Goal: Task Accomplishment & Management: Complete application form

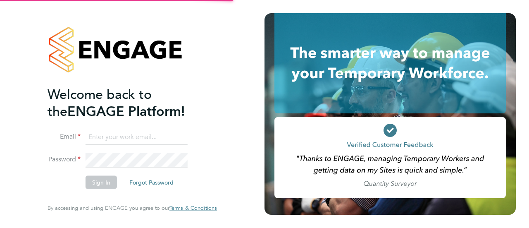
type input "[PERSON_NAME][EMAIL_ADDRESS][DOMAIN_NAME]"
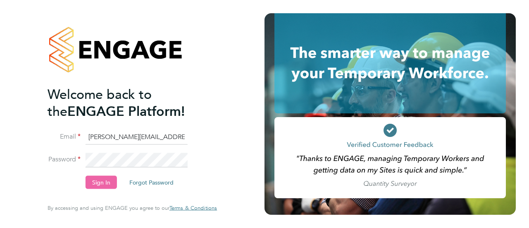
click at [101, 184] on button "Sign In" at bounding box center [101, 182] width 31 height 13
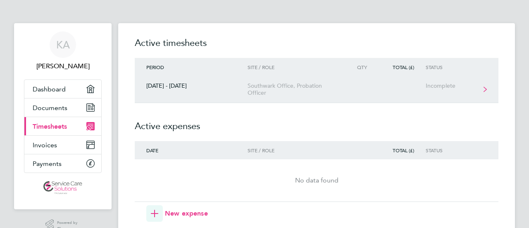
click at [251, 82] on link "[DATE] - [DATE] Southwark Office, Probation Officer Incomplete" at bounding box center [317, 89] width 364 height 27
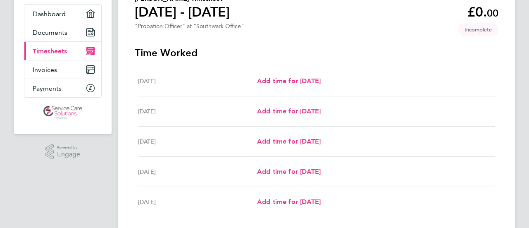
scroll to position [83, 0]
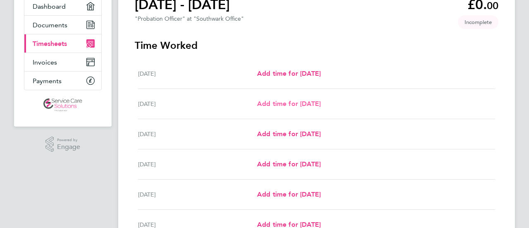
click at [275, 101] on span "Add time for [DATE]" at bounding box center [289, 104] width 64 height 8
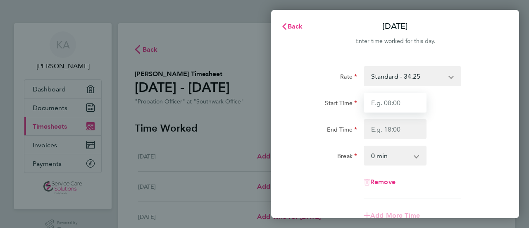
click at [399, 101] on input "Start Time" at bounding box center [395, 103] width 63 height 20
type input "07:00"
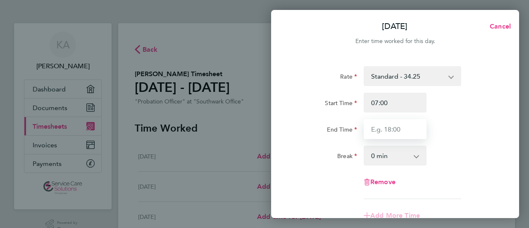
click at [398, 131] on input "End Time" at bounding box center [395, 129] width 63 height 20
type input "17:30"
click at [392, 155] on select "0 min 15 min 30 min 45 min 60 min 75 min 90 min" at bounding box center [390, 155] width 51 height 18
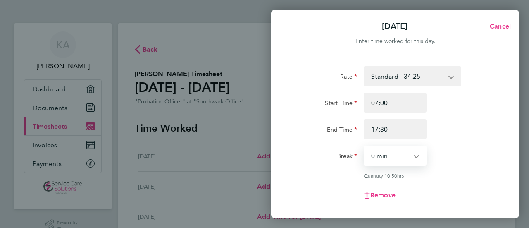
select select "30"
click at [365, 146] on select "0 min 15 min 30 min 45 min 60 min 75 min 90 min" at bounding box center [390, 155] width 51 height 18
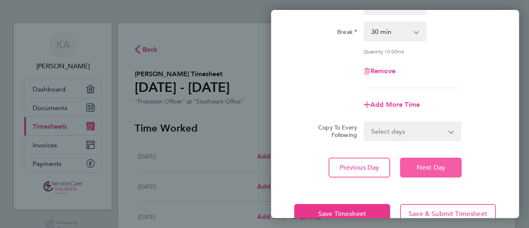
click at [429, 166] on span "Next Day" at bounding box center [431, 167] width 29 height 8
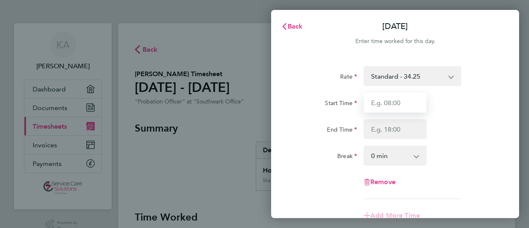
click at [390, 101] on input "Start Time" at bounding box center [395, 103] width 63 height 20
type input "07:00"
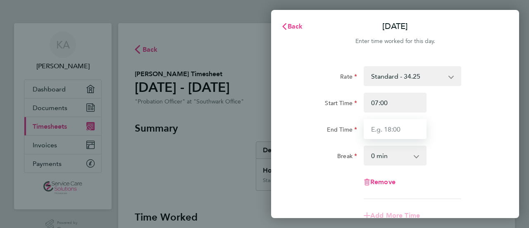
click at [398, 127] on input "End Time" at bounding box center [395, 129] width 63 height 20
type input "17:30"
click at [380, 156] on select "0 min 15 min 30 min 45 min 60 min 75 min 90 min" at bounding box center [390, 155] width 51 height 18
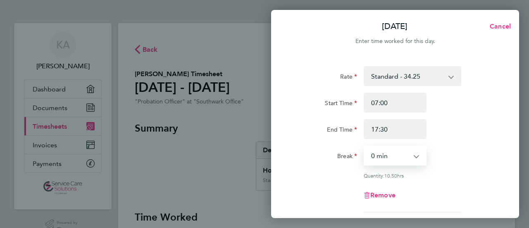
select select "30"
click at [365, 146] on select "0 min 15 min 30 min 45 min 60 min 75 min 90 min" at bounding box center [390, 155] width 51 height 18
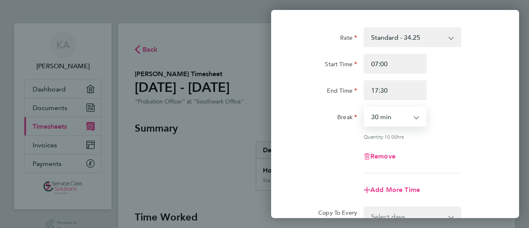
scroll to position [83, 0]
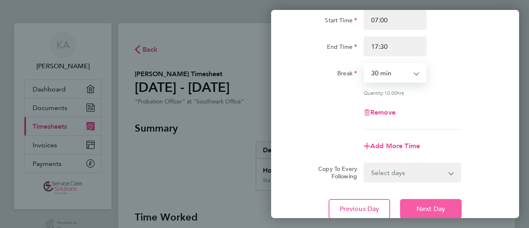
click at [419, 206] on span "Next Day" at bounding box center [431, 209] width 29 height 8
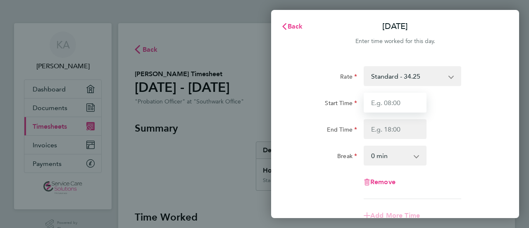
click at [395, 108] on input "Start Time" at bounding box center [395, 103] width 63 height 20
type input "07:00"
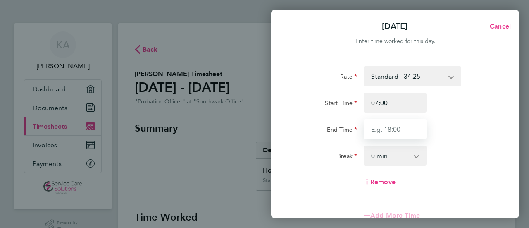
click at [399, 133] on input "End Time" at bounding box center [395, 129] width 63 height 20
click at [377, 127] on input "17:00" at bounding box center [395, 129] width 63 height 20
type input "18:00"
click at [416, 157] on app-icon-cross-button at bounding box center [421, 155] width 10 height 18
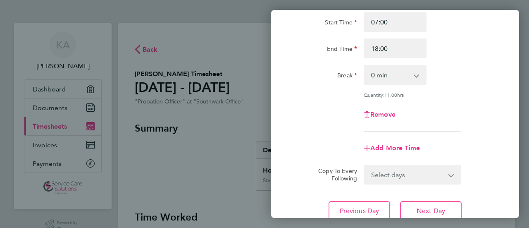
scroll to position [83, 0]
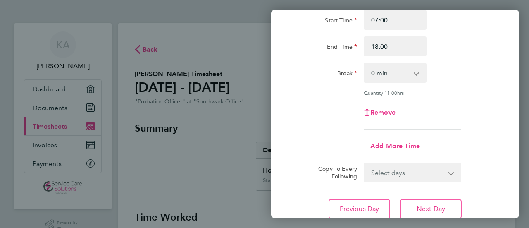
click at [376, 75] on select "0 min 15 min 30 min 45 min 60 min 75 min 90 min" at bounding box center [390, 73] width 51 height 18
select select "30"
click at [365, 64] on select "0 min 15 min 30 min 45 min 60 min 75 min 90 min" at bounding box center [390, 73] width 51 height 18
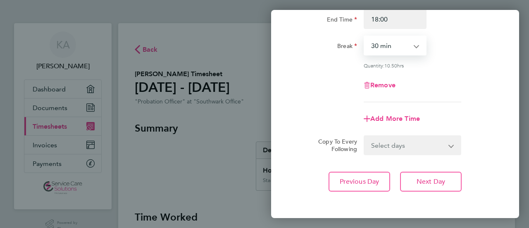
scroll to position [146, 0]
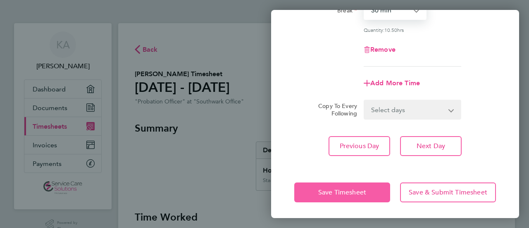
click at [347, 191] on span "Save Timesheet" at bounding box center [342, 192] width 48 height 8
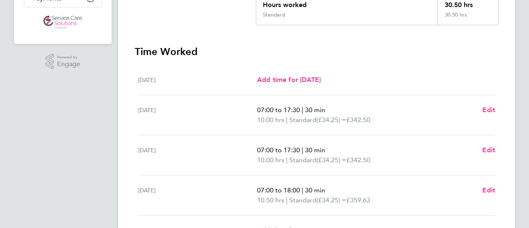
scroll to position [290, 0]
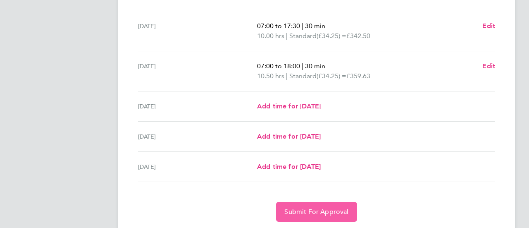
click at [321, 213] on span "Submit For Approval" at bounding box center [317, 212] width 64 height 8
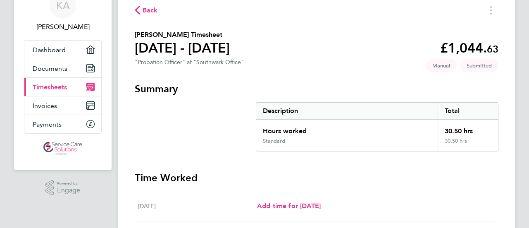
scroll to position [27, 0]
